Goal: Task Accomplishment & Management: Manage account settings

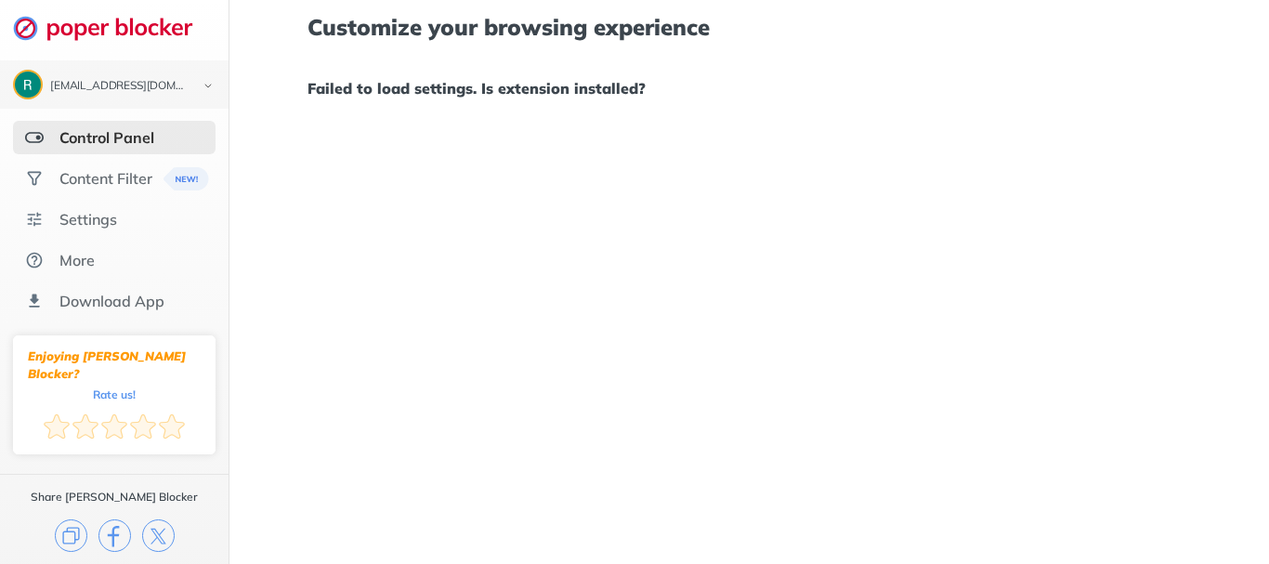
click at [102, 135] on div "Control Panel" at bounding box center [106, 137] width 95 height 19
click at [133, 87] on div "[EMAIL_ADDRESS][DOMAIN_NAME]" at bounding box center [119, 86] width 138 height 13
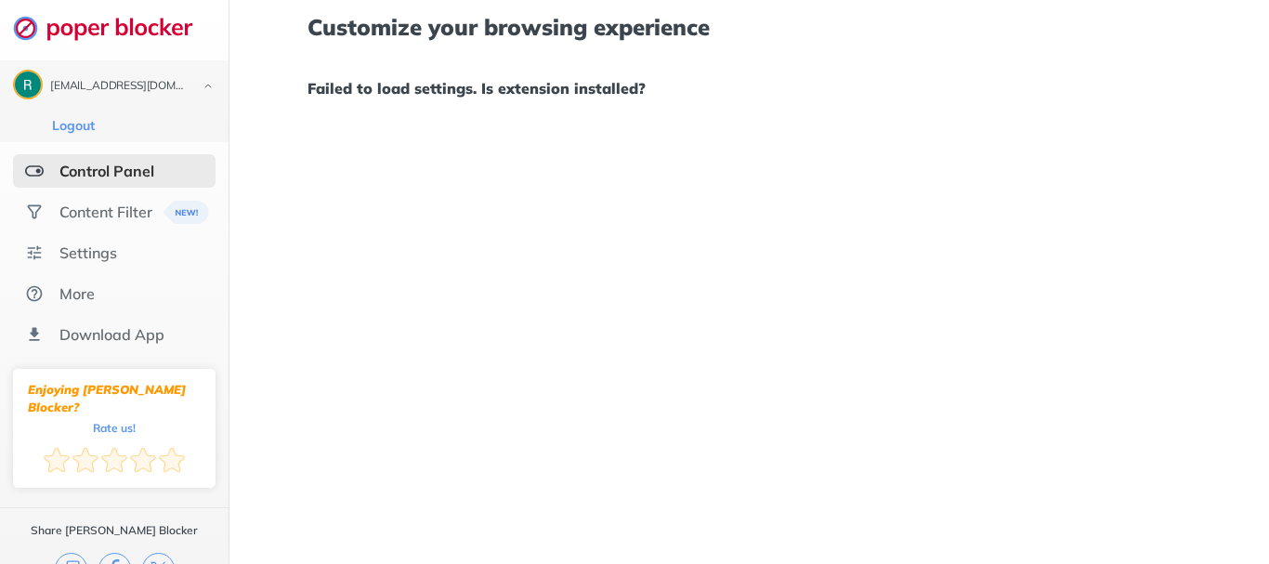
click at [145, 179] on div "Control Panel" at bounding box center [106, 171] width 95 height 19
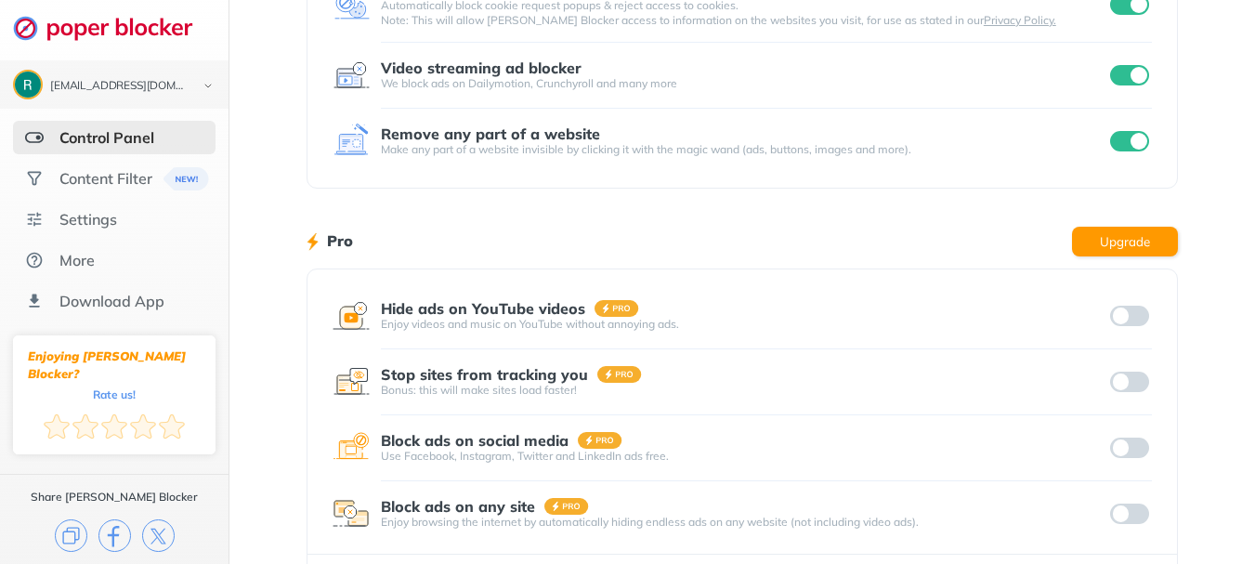
scroll to position [397, 0]
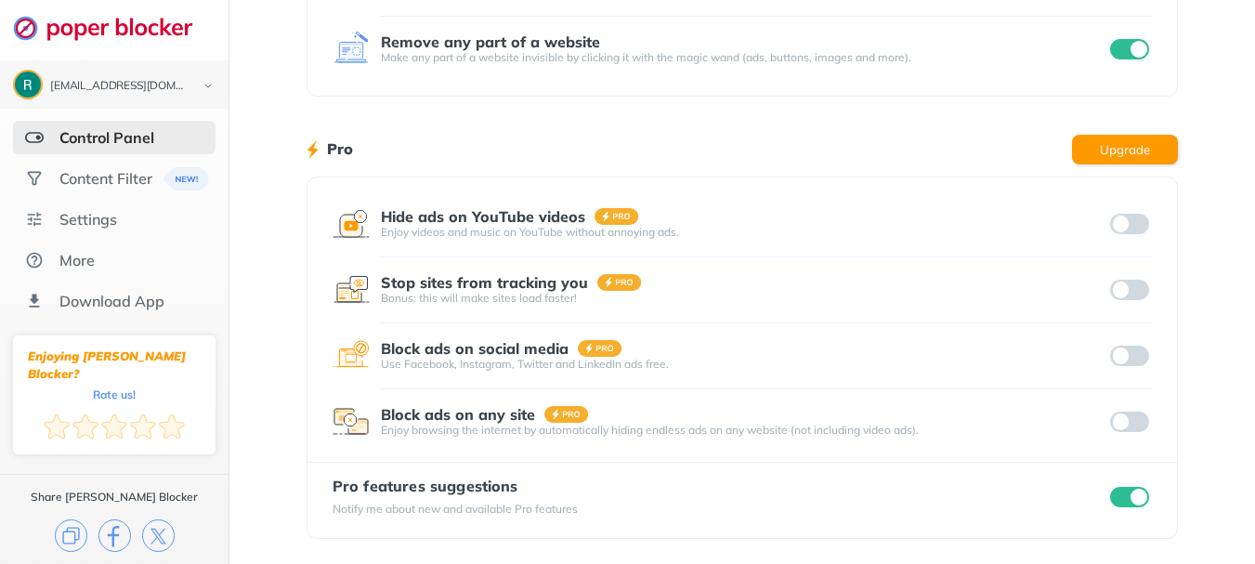
click at [1123, 482] on div "Pro features suggestions Notify me about new and available Pro features" at bounding box center [743, 497] width 820 height 39
click at [1121, 500] on input "checkbox" at bounding box center [1129, 497] width 39 height 20
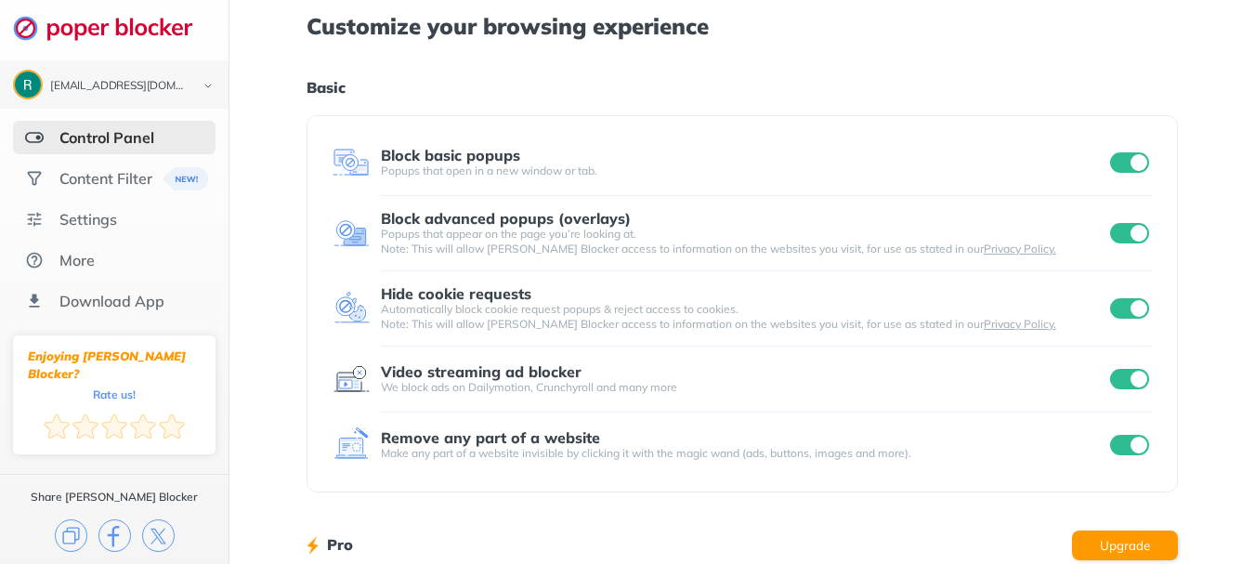
scroll to position [0, 0]
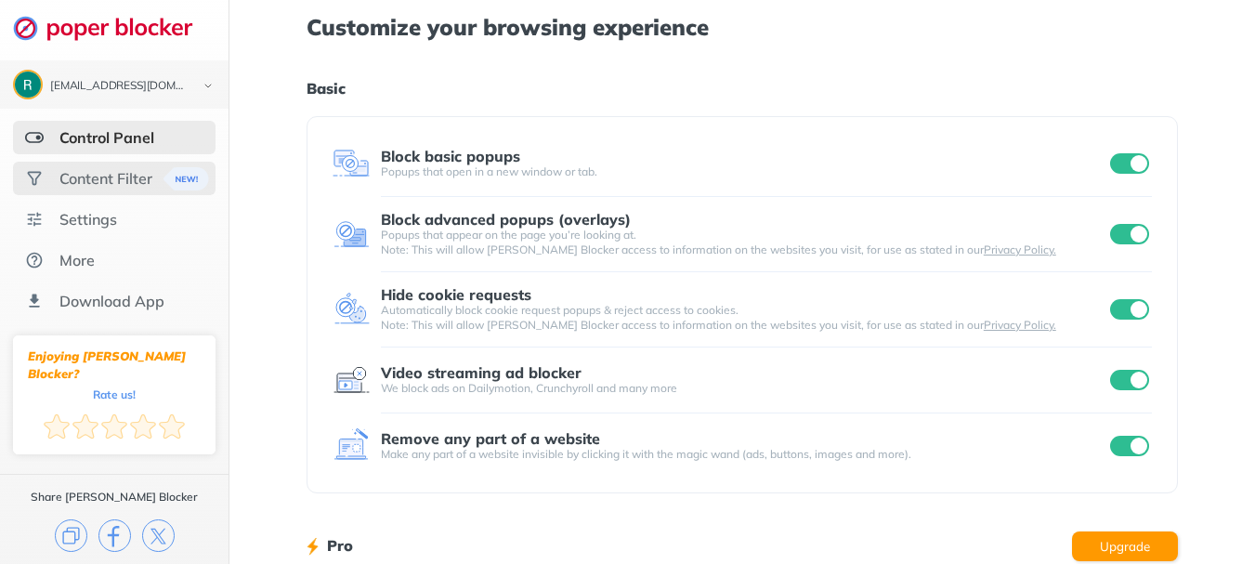
click at [127, 179] on div "Content Filter" at bounding box center [105, 178] width 93 height 19
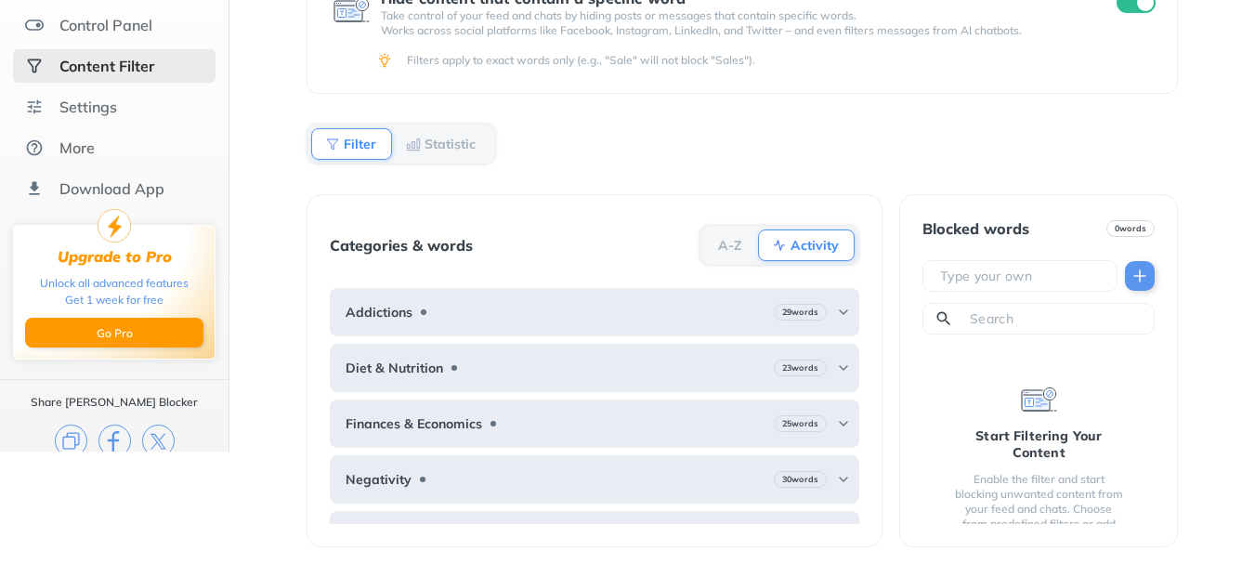
scroll to position [114, 0]
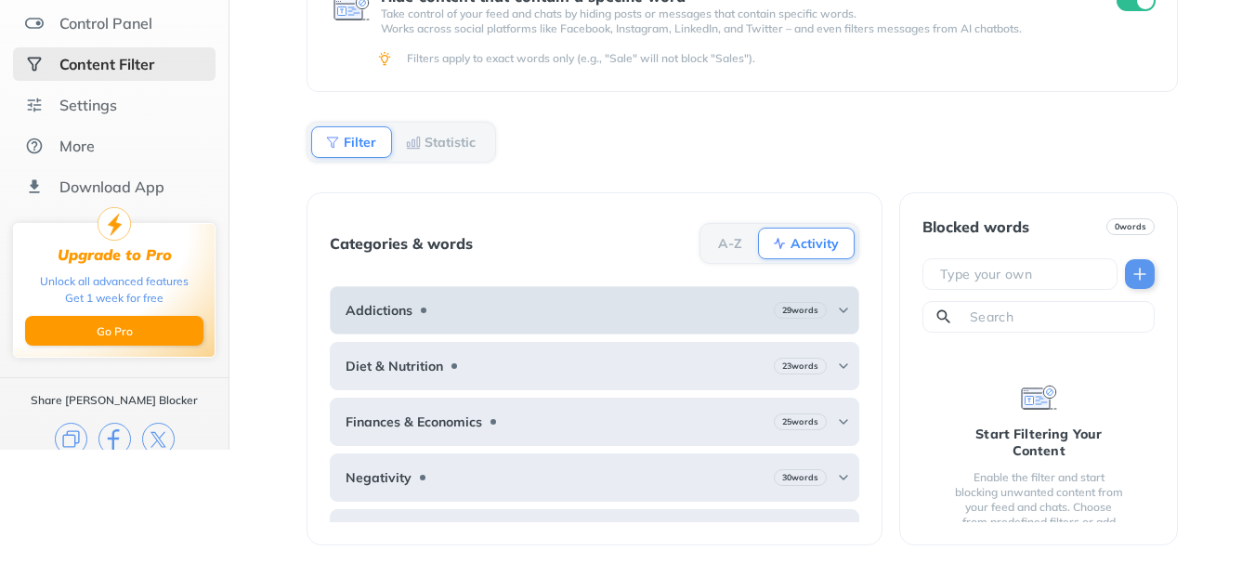
click at [836, 312] on img at bounding box center [843, 310] width 15 height 15
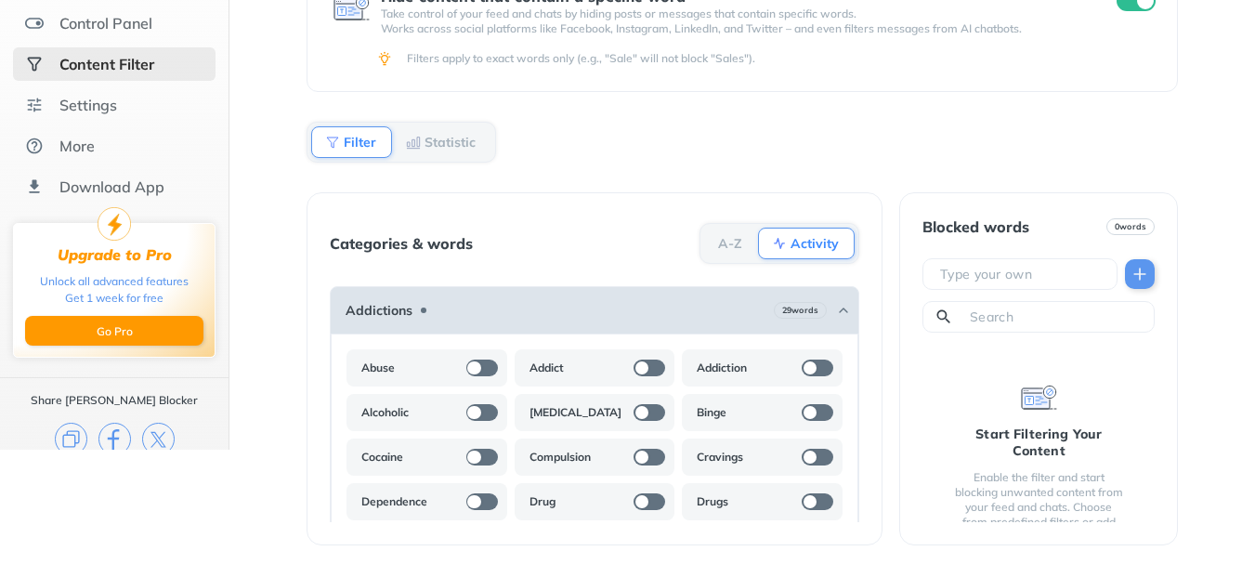
click at [836, 312] on img at bounding box center [843, 310] width 15 height 15
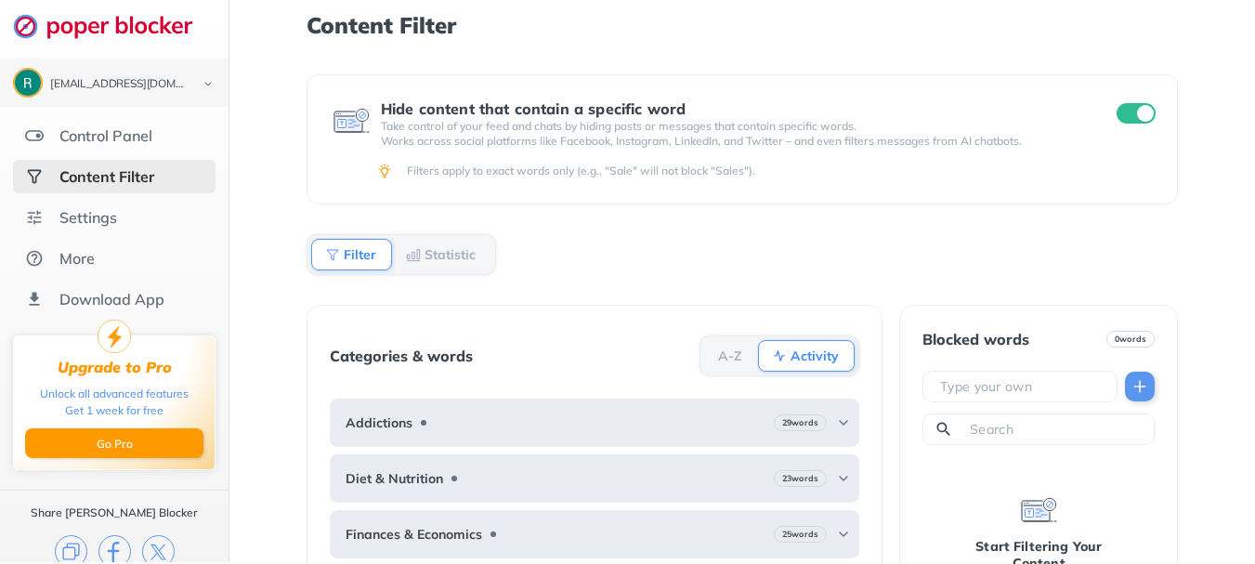
scroll to position [0, 0]
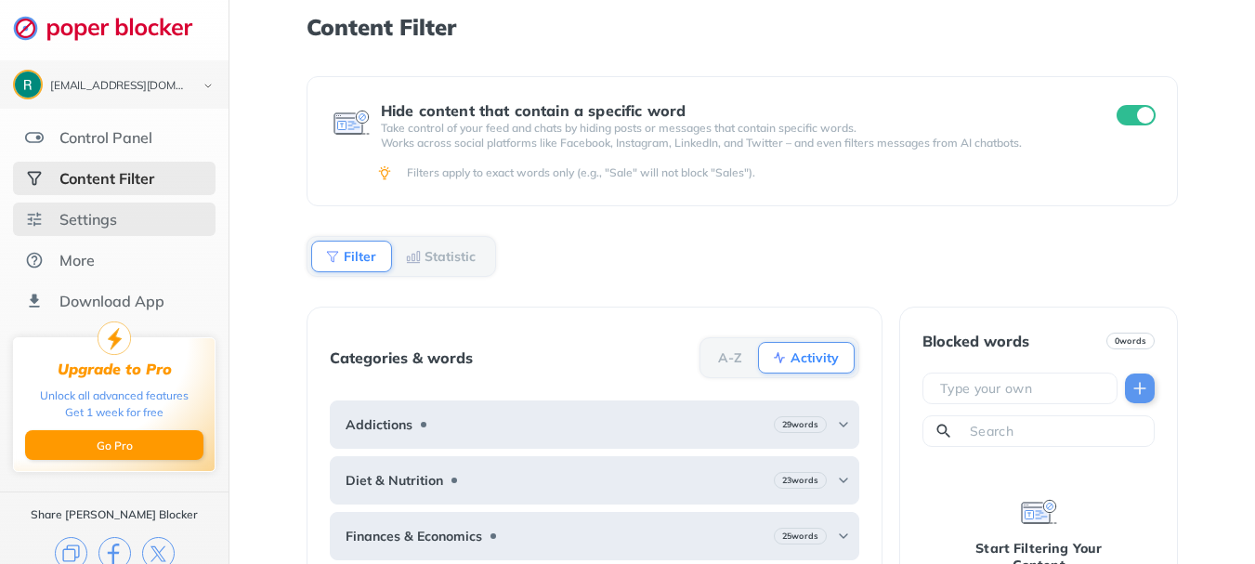
click at [93, 223] on div "Settings" at bounding box center [88, 219] width 58 height 19
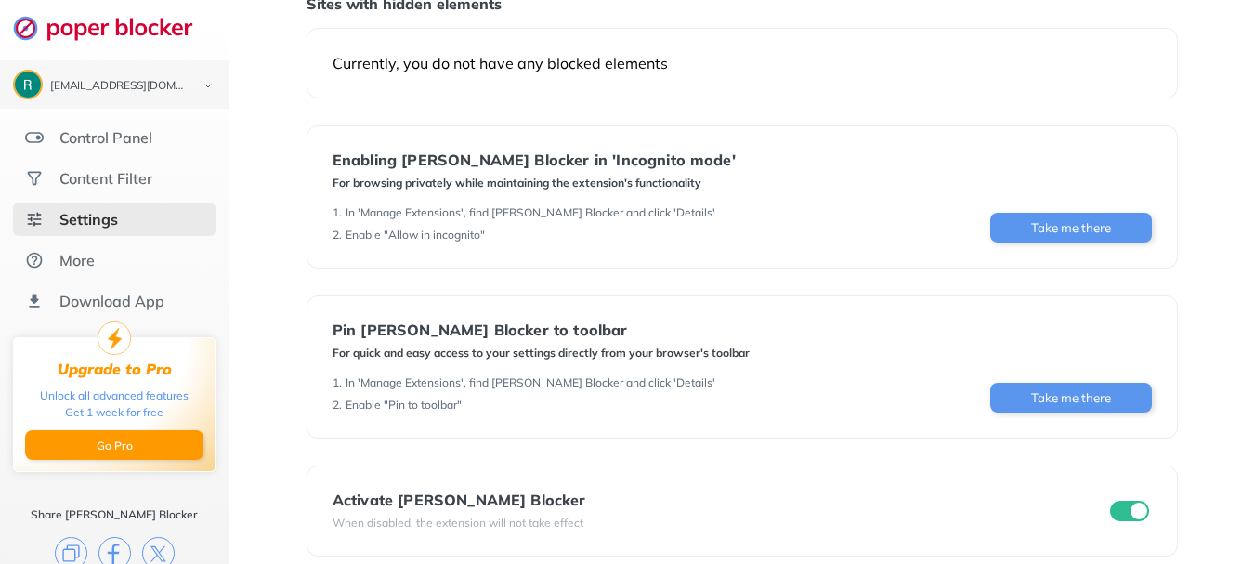
scroll to position [242, 0]
